Goal: Task Accomplishment & Management: Complete application form

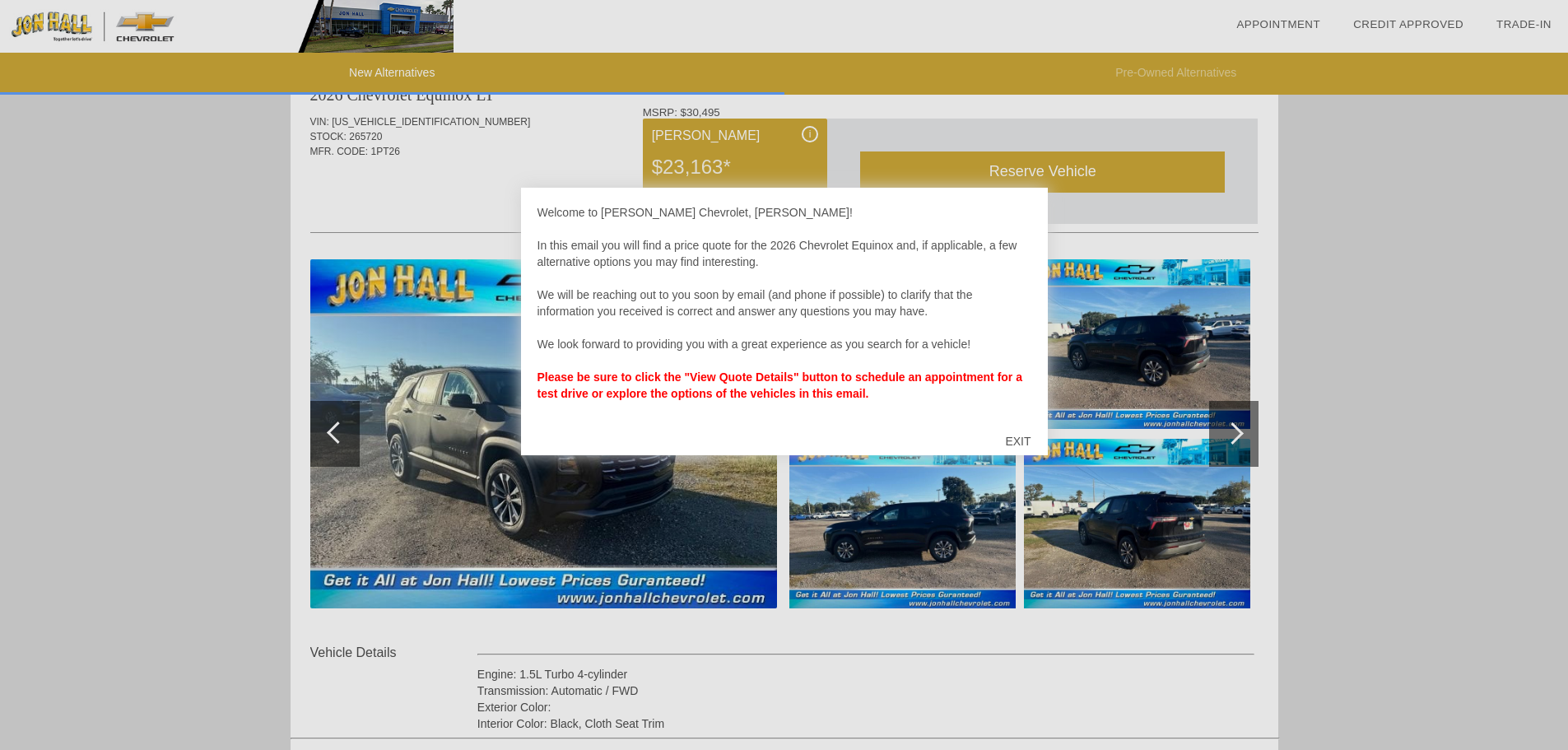
scroll to position [82, 0]
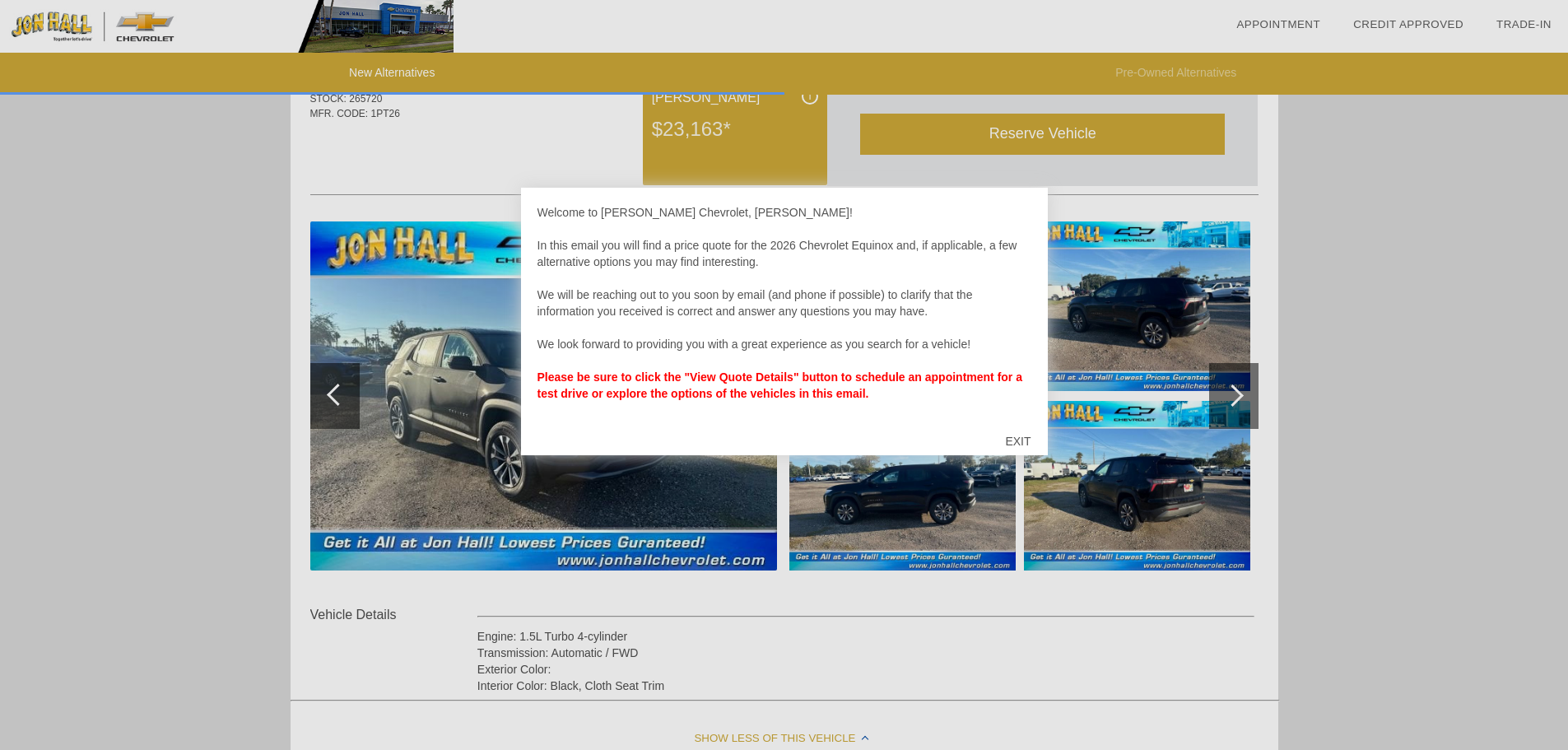
click at [263, 233] on div at bounding box center [784, 375] width 1568 height 750
click at [1010, 436] on div "EXIT" at bounding box center [1018, 441] width 58 height 49
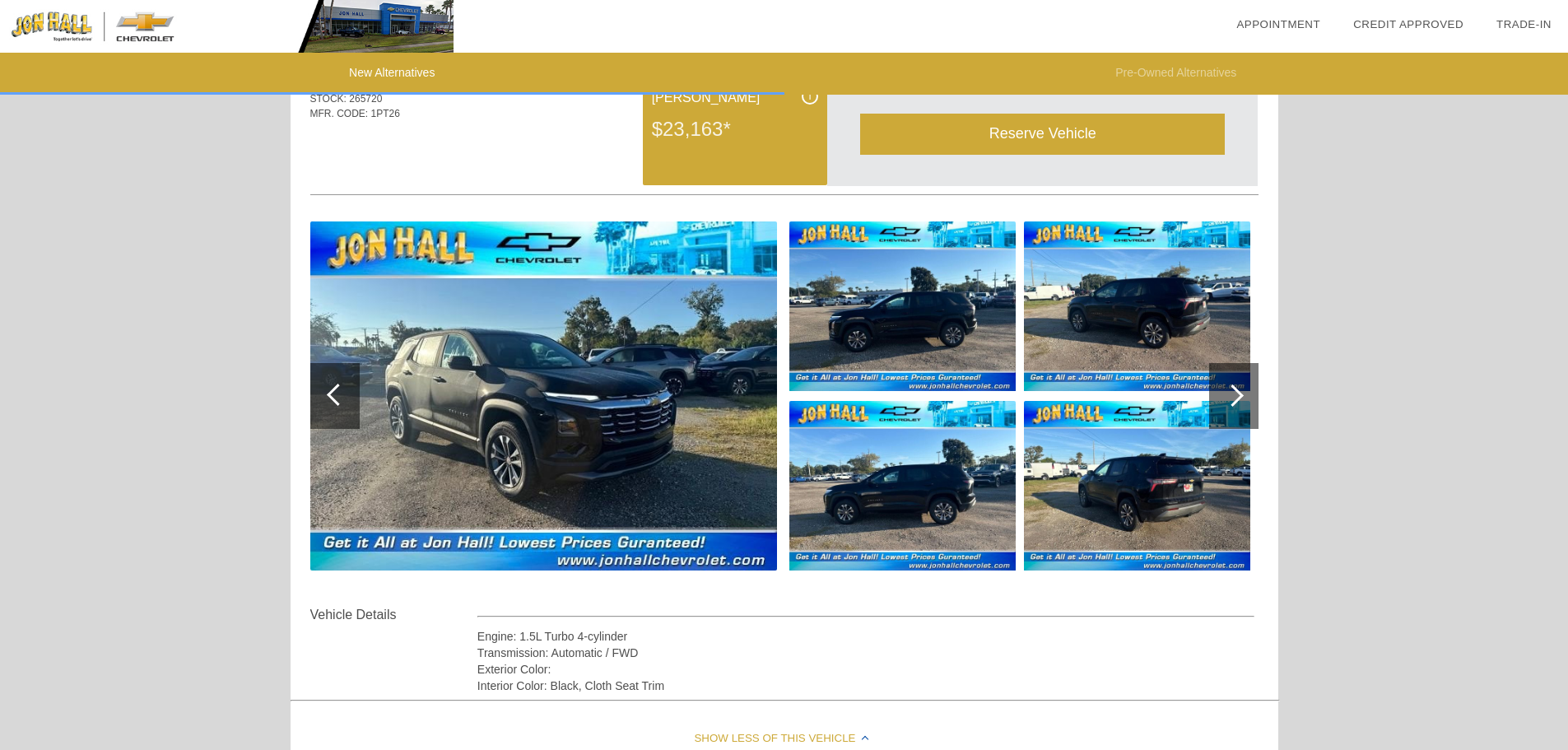
click at [908, 304] on img at bounding box center [902, 306] width 226 height 169
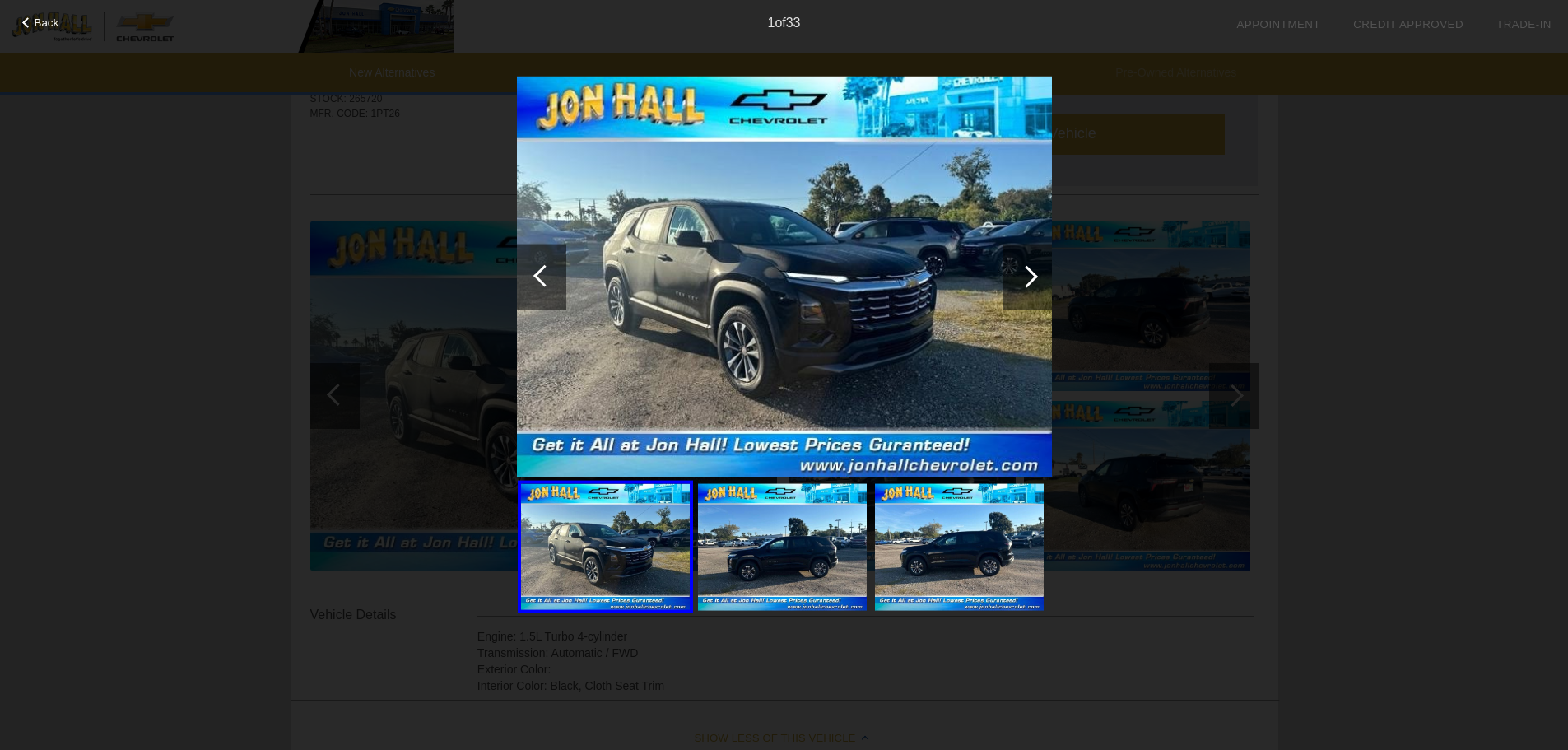
click at [1037, 274] on div at bounding box center [1027, 277] width 49 height 66
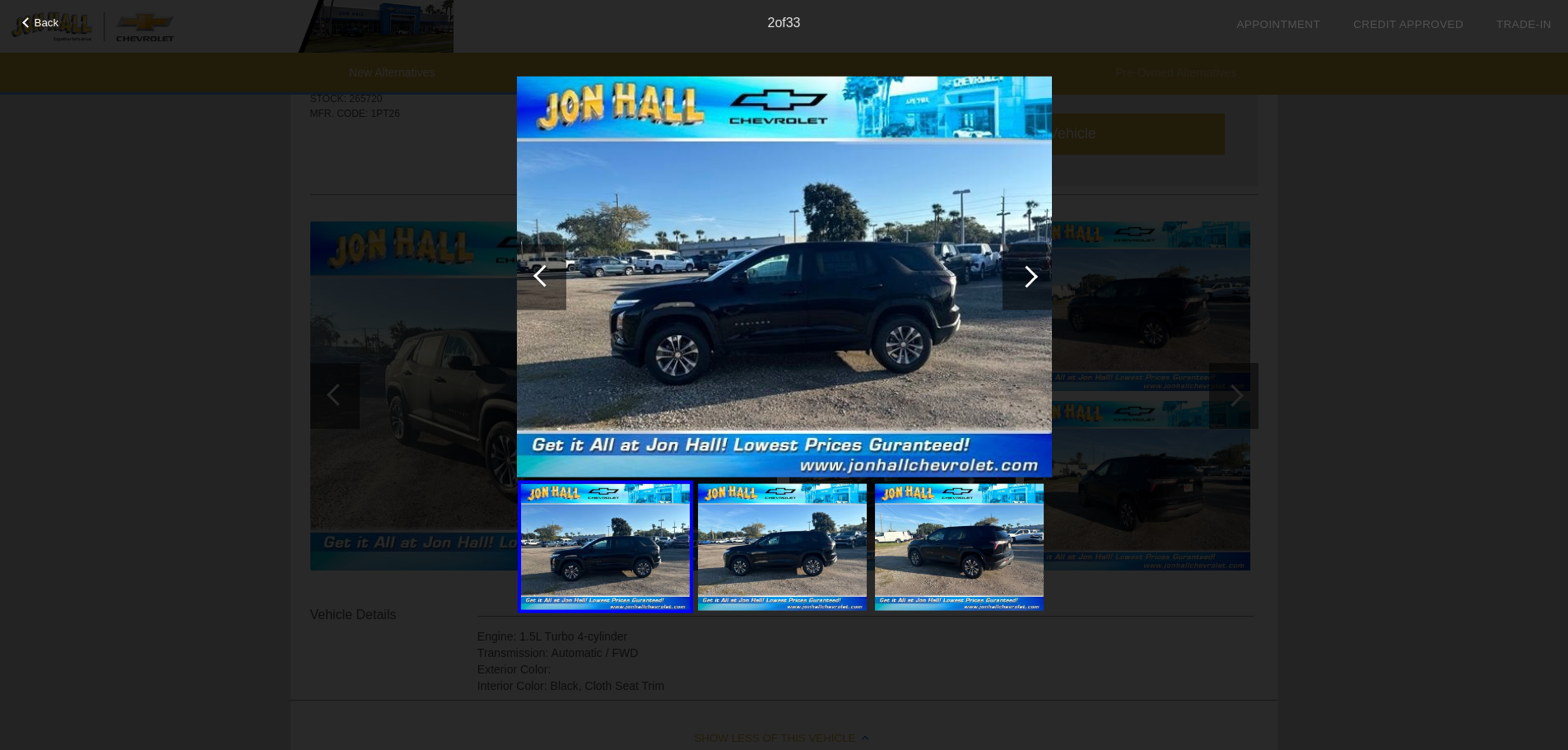
click at [1037, 274] on div at bounding box center [1027, 277] width 49 height 66
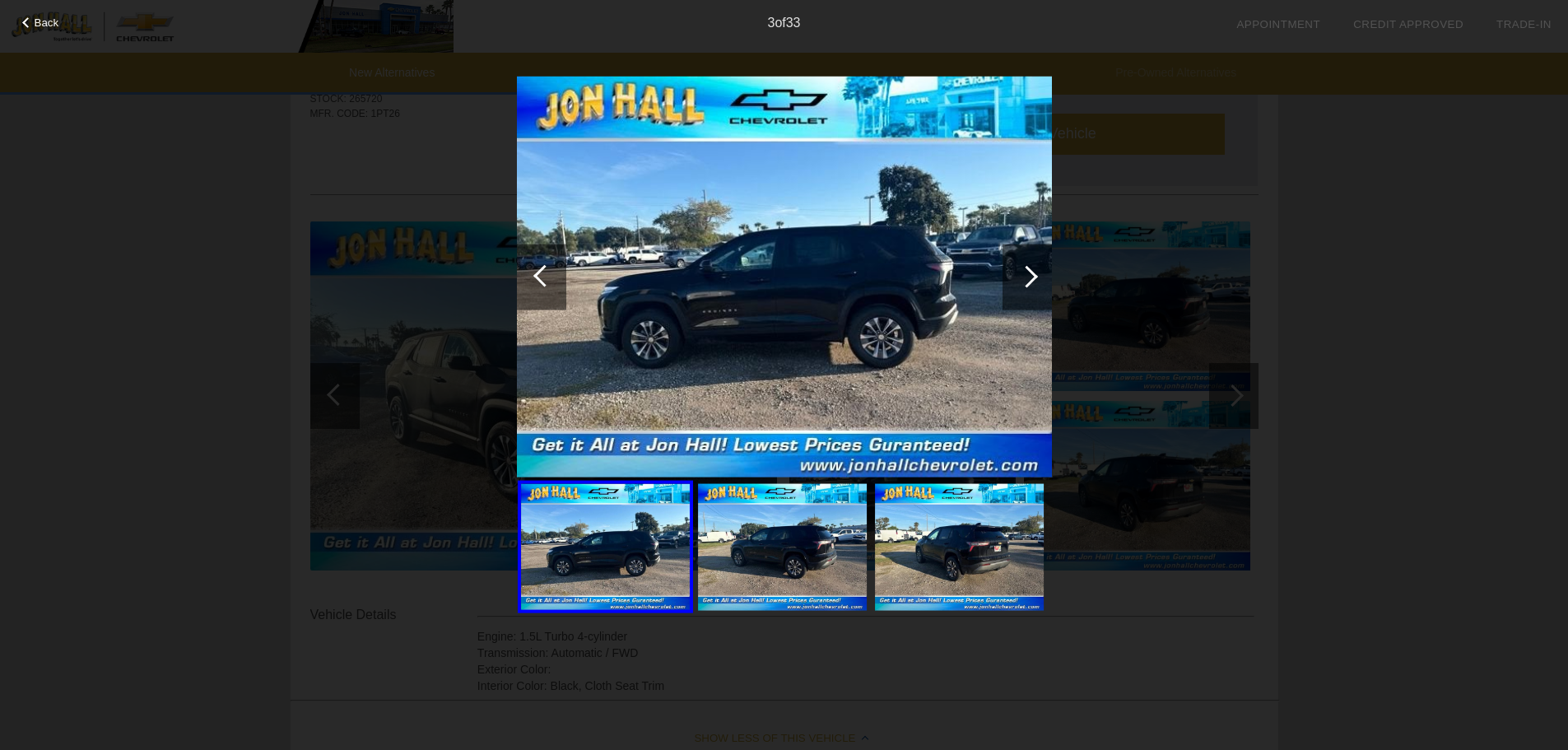
click at [1037, 274] on div at bounding box center [1027, 277] width 49 height 66
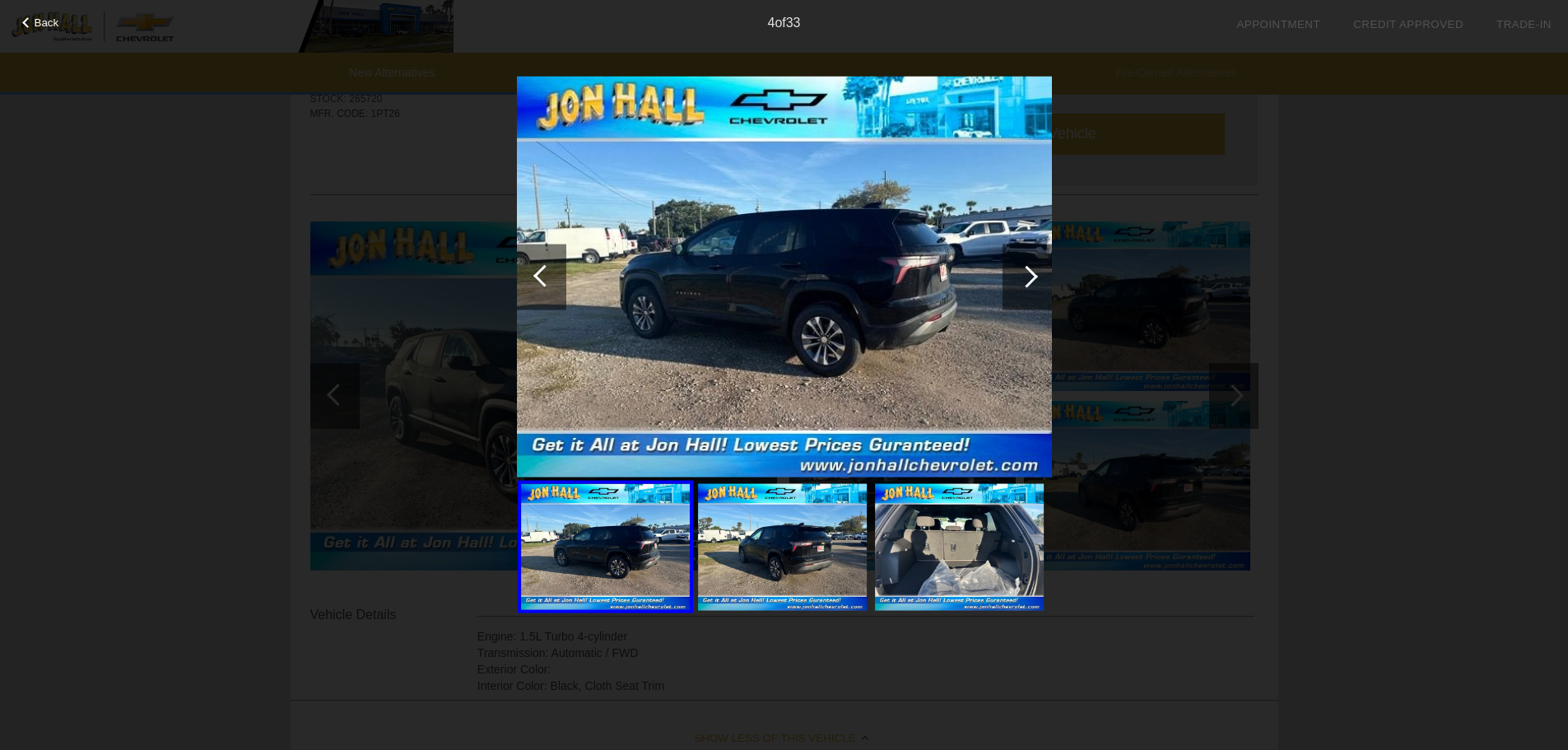
click at [1037, 274] on div at bounding box center [1027, 277] width 49 height 66
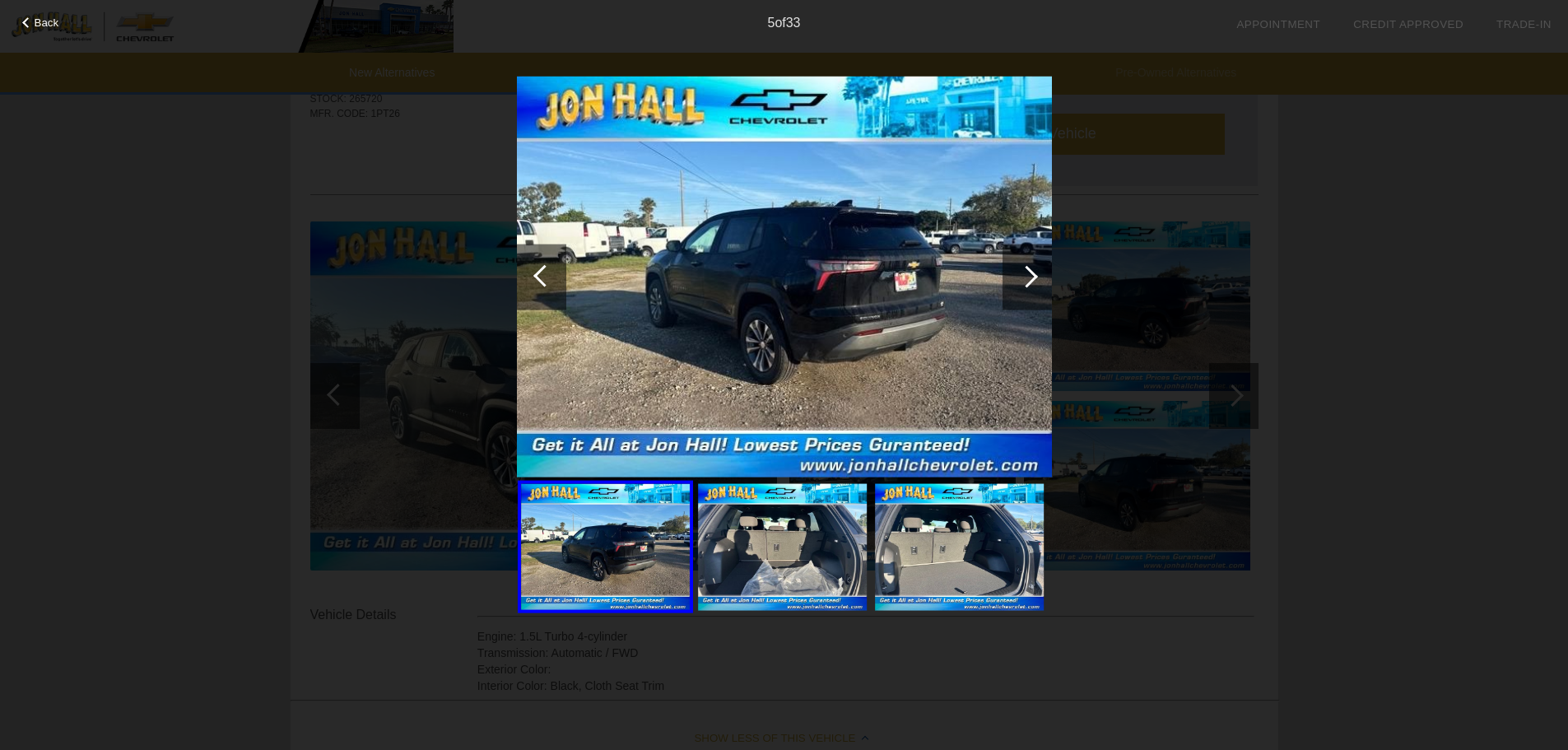
click at [1037, 274] on div at bounding box center [1027, 277] width 49 height 66
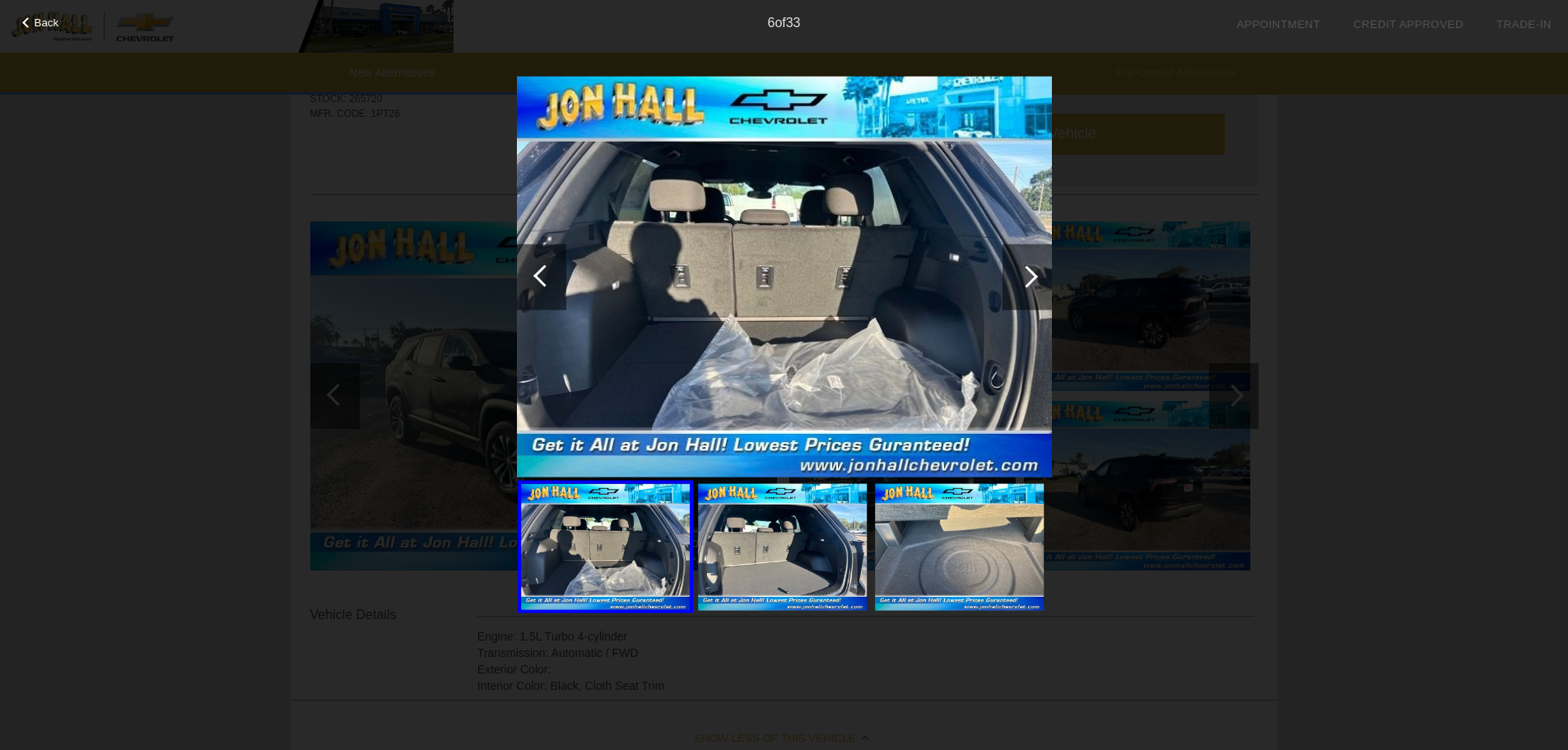
click at [1037, 274] on div at bounding box center [1027, 277] width 49 height 66
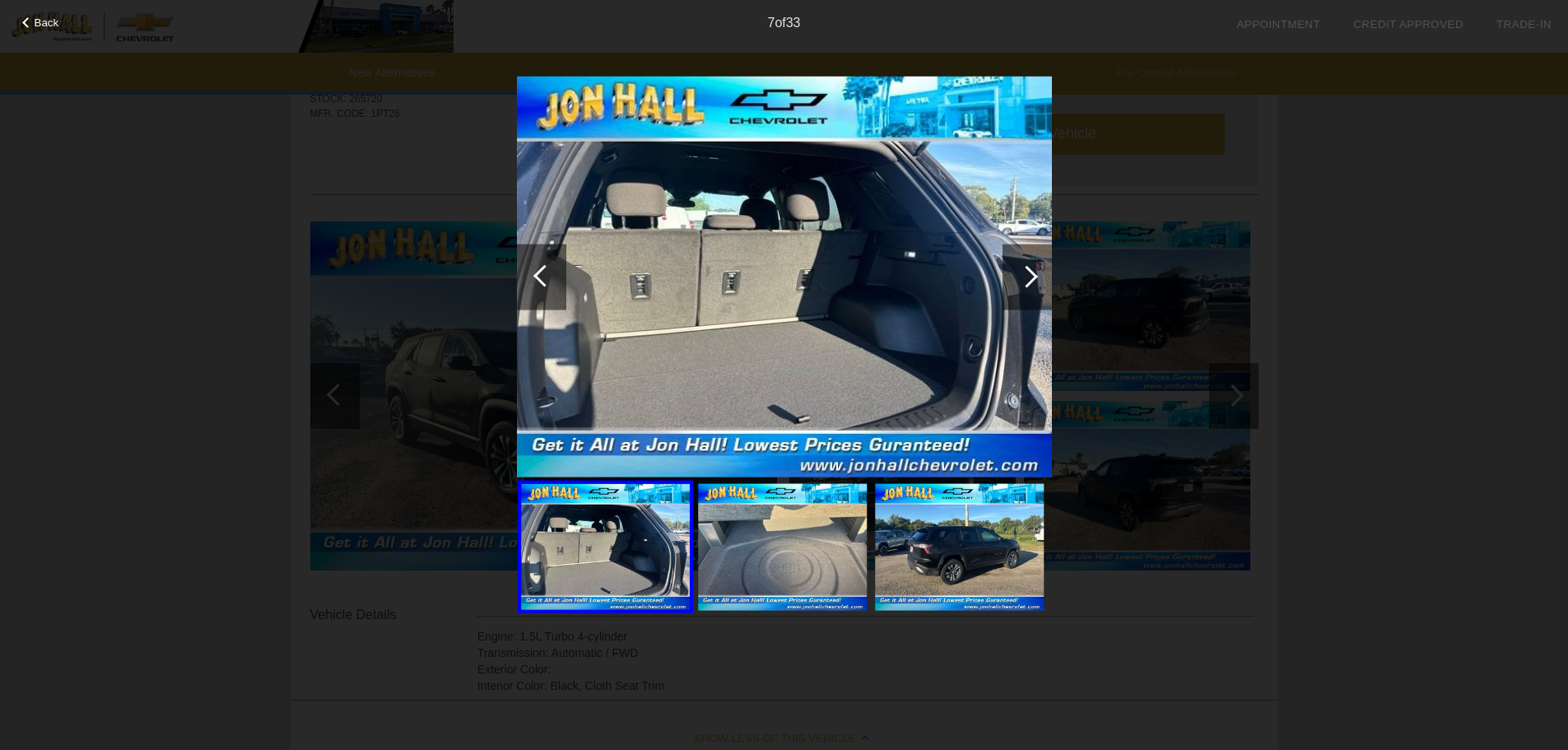
click at [1037, 274] on div at bounding box center [1027, 277] width 49 height 66
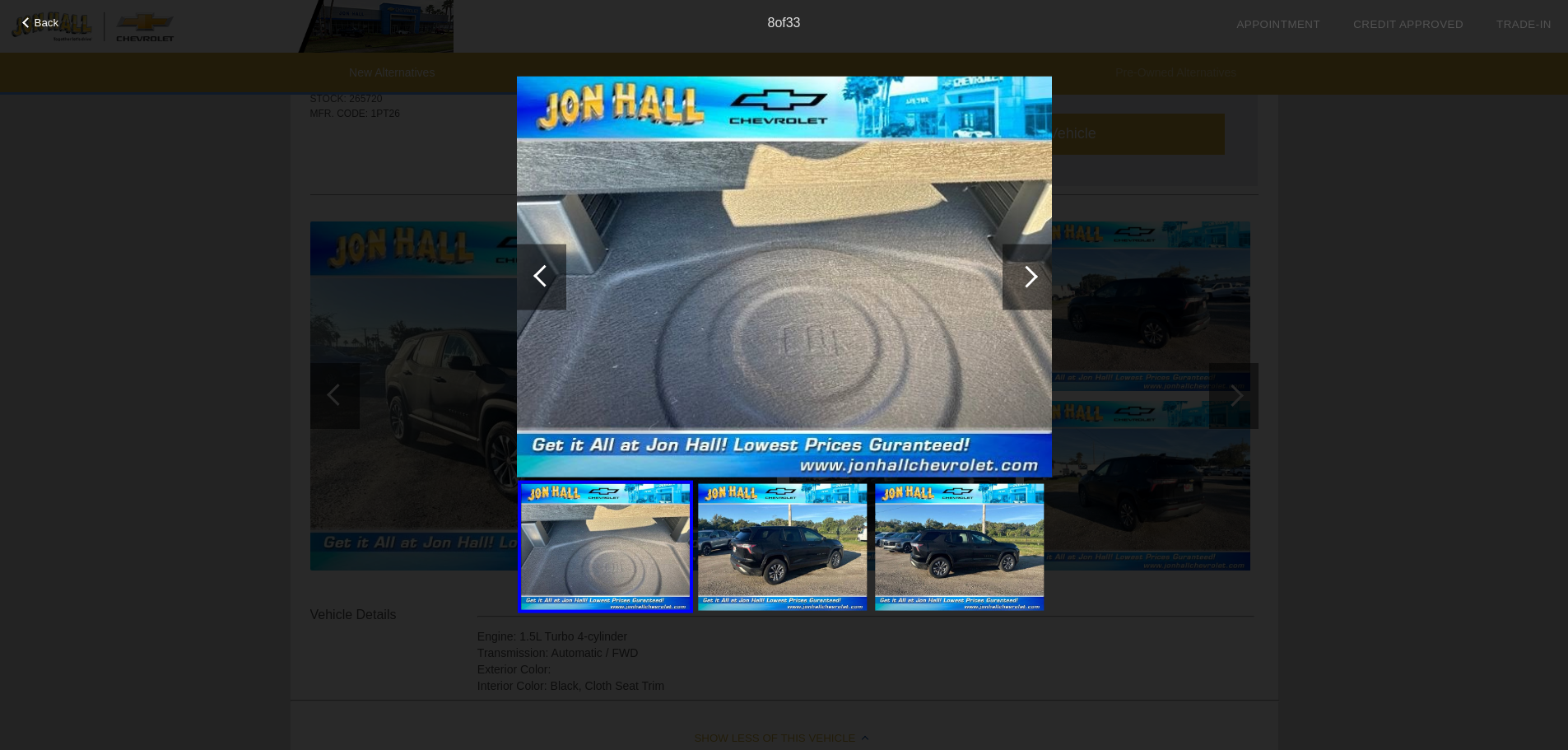
click at [1037, 274] on div at bounding box center [1027, 277] width 49 height 66
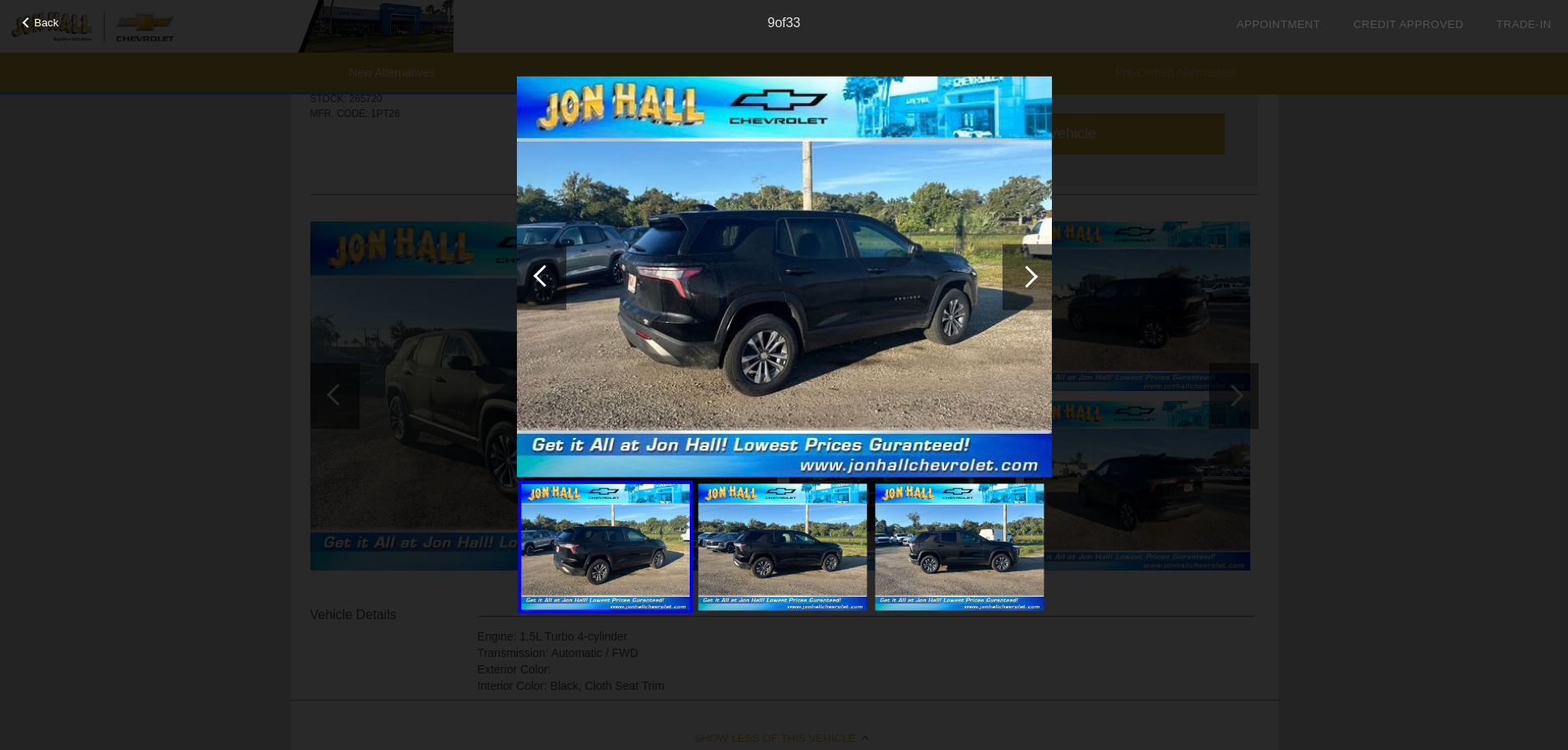
click at [1037, 274] on div at bounding box center [1027, 277] width 49 height 66
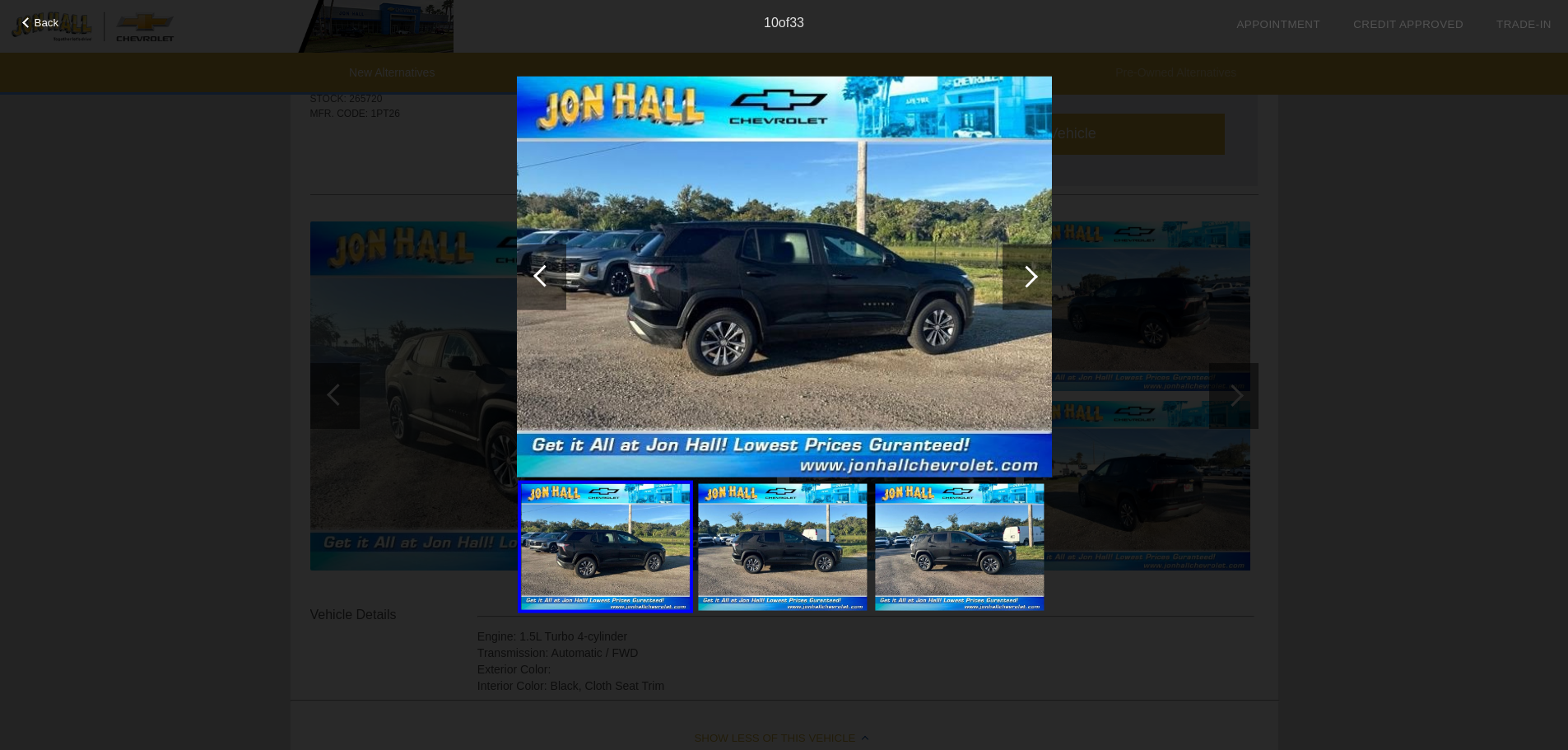
click at [1037, 274] on div at bounding box center [1027, 277] width 49 height 66
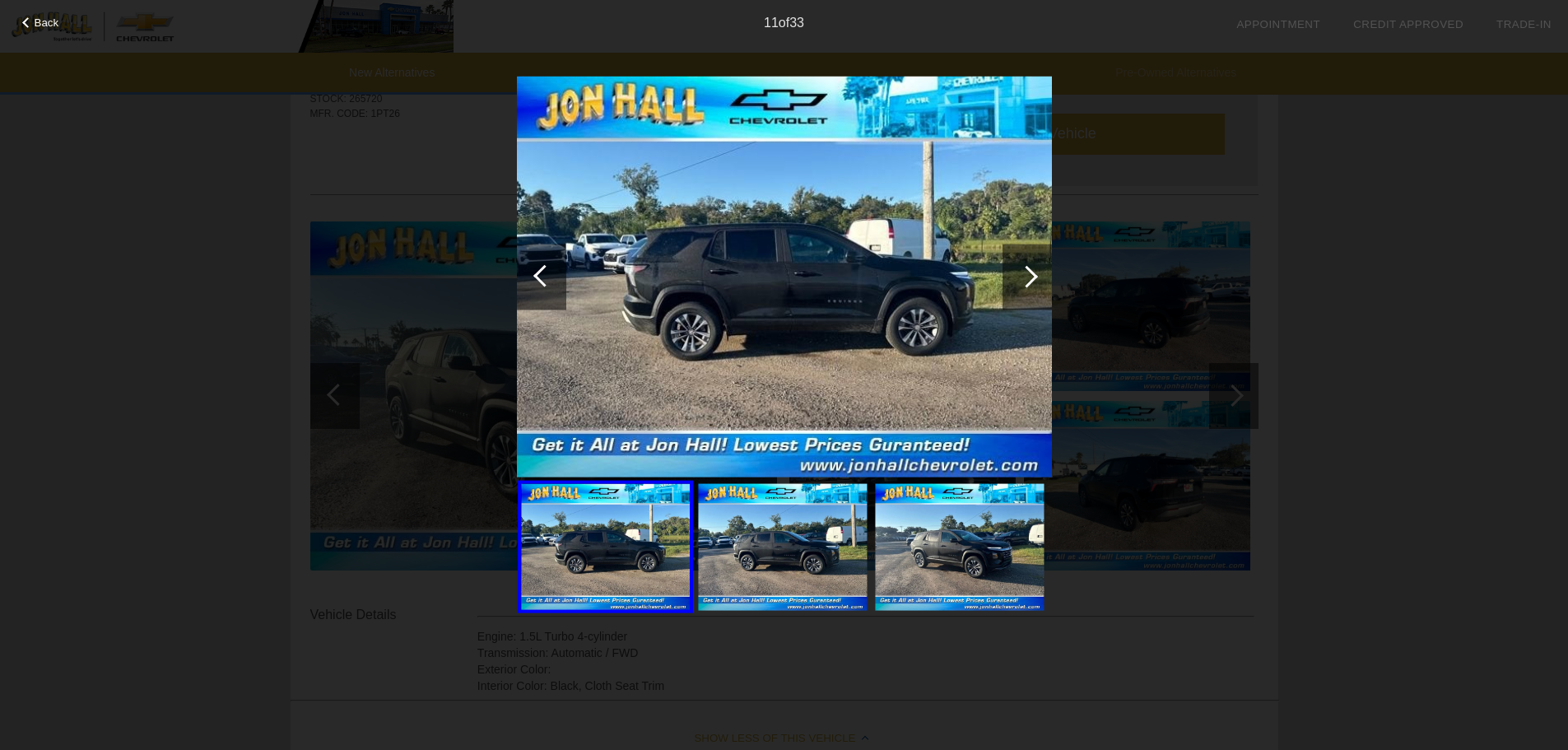
click at [1037, 274] on div at bounding box center [1027, 277] width 49 height 66
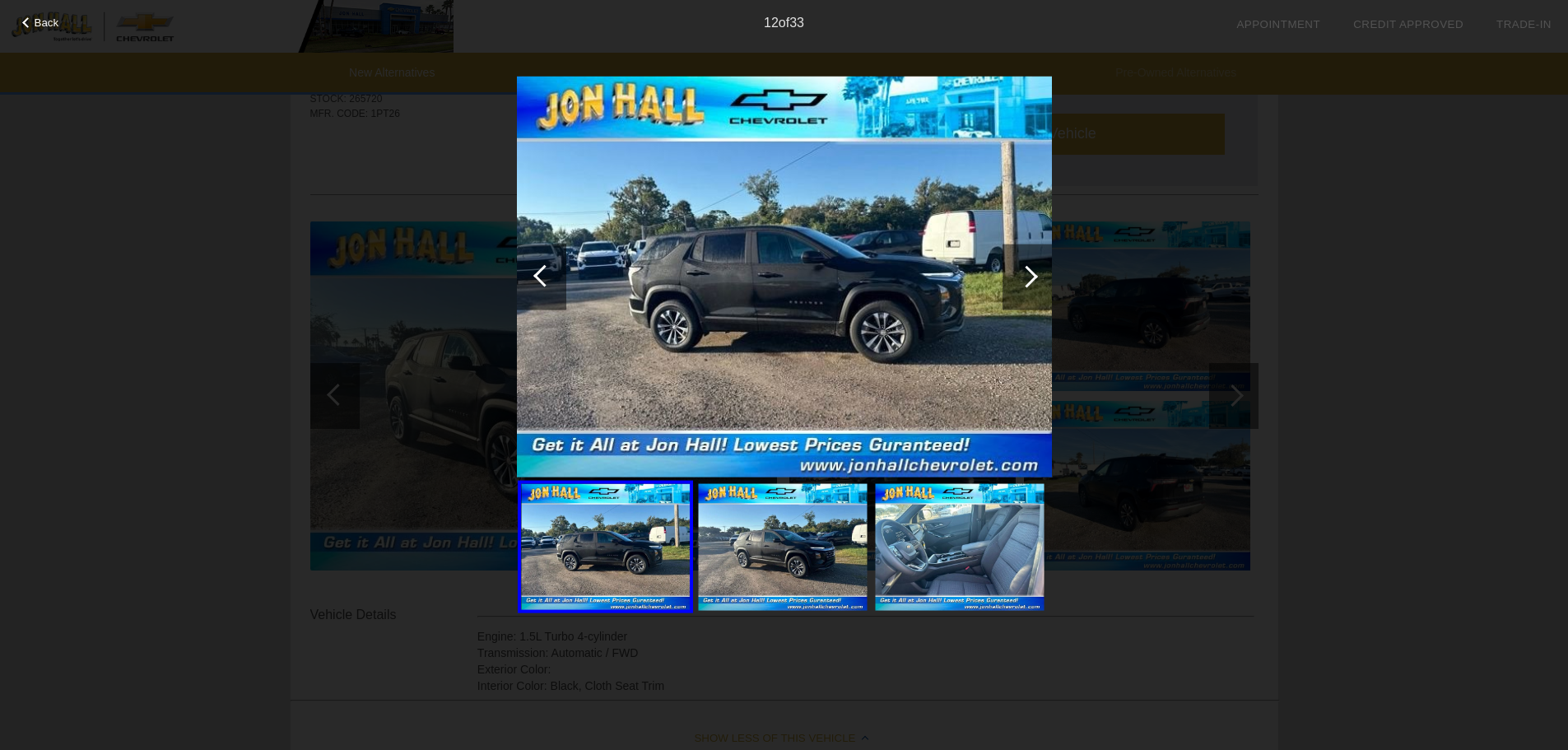
click at [1037, 274] on div at bounding box center [1027, 277] width 49 height 66
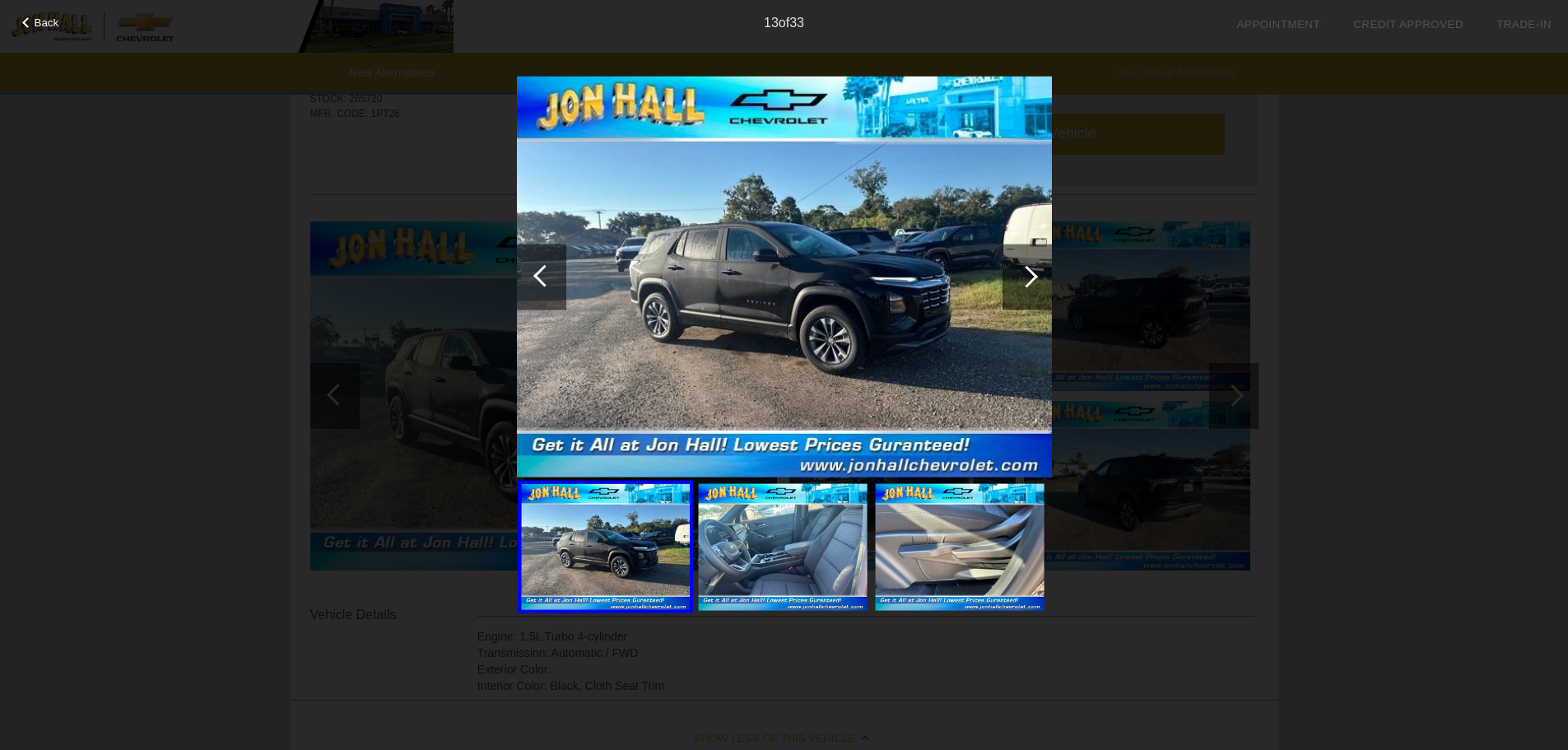
click at [1037, 274] on div at bounding box center [1027, 277] width 49 height 66
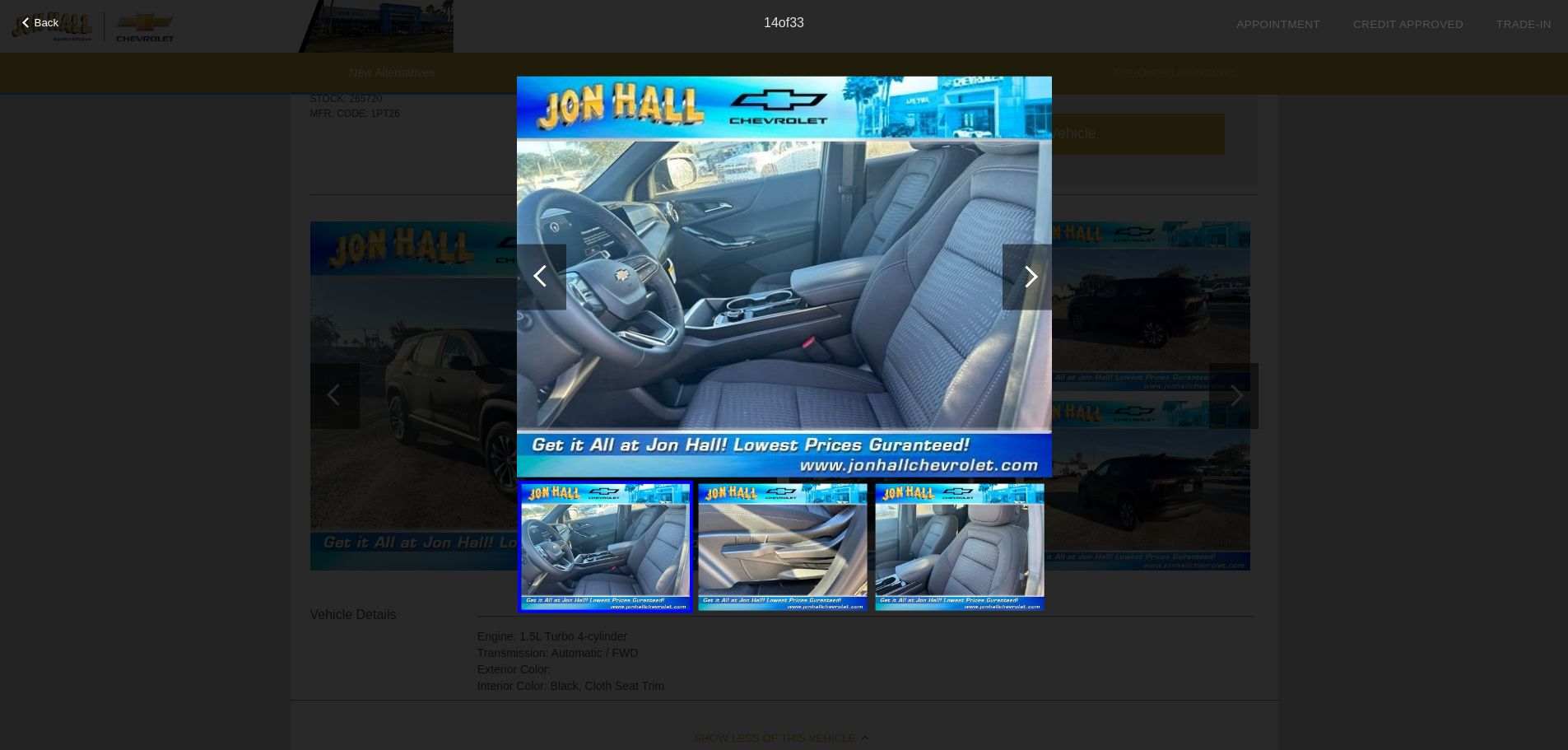
click at [1037, 274] on div at bounding box center [1027, 277] width 49 height 66
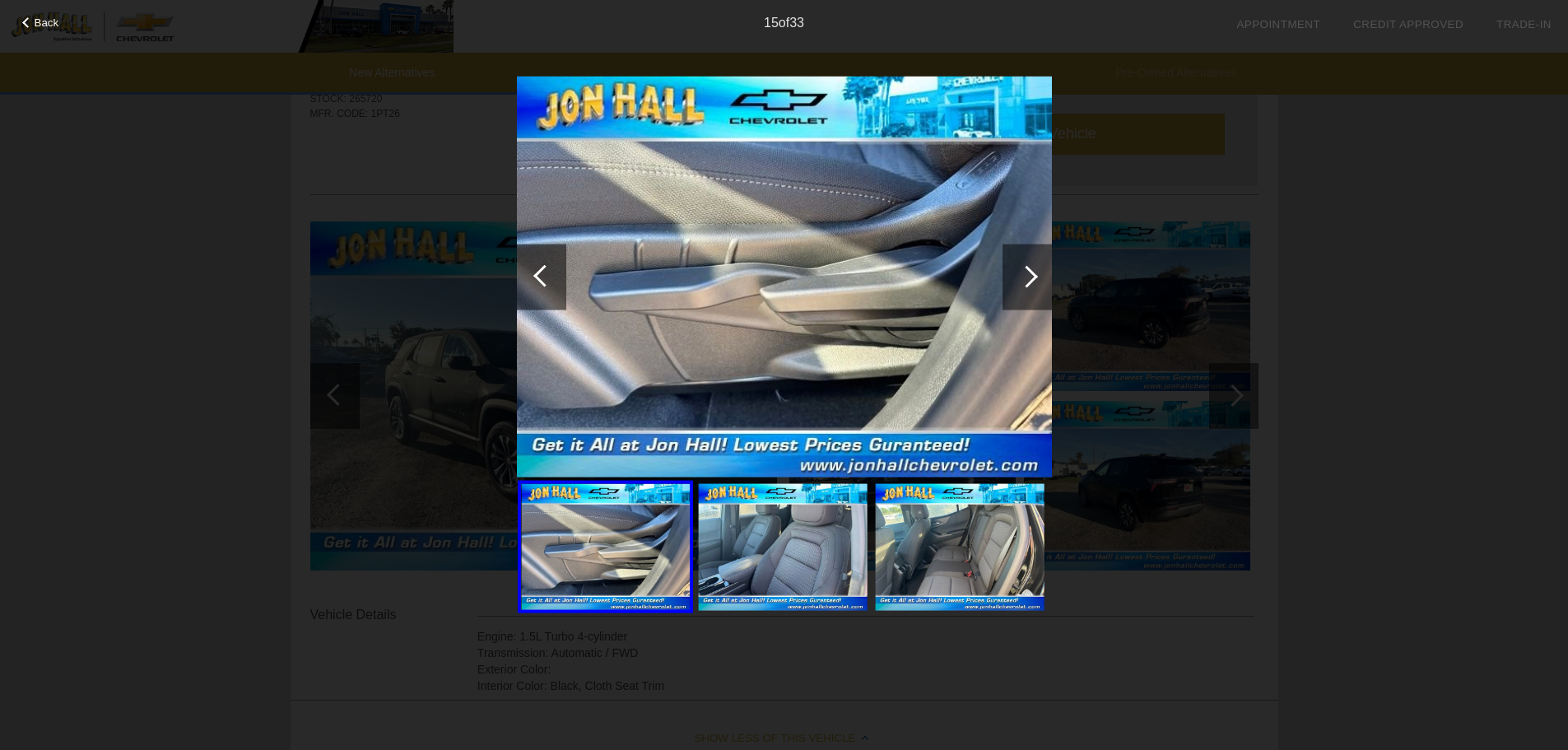
click at [1037, 274] on div at bounding box center [1027, 277] width 49 height 66
